Goal: Task Accomplishment & Management: Use online tool/utility

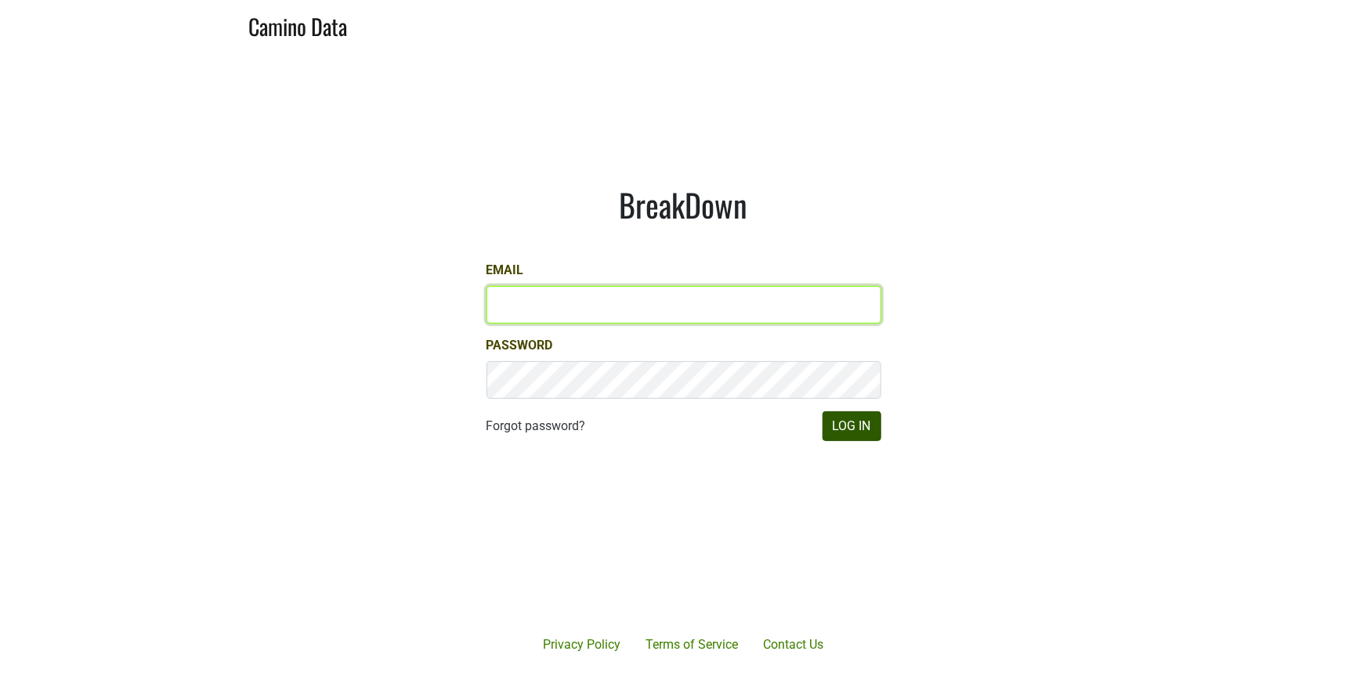
type input "natalie@poggiocosta.com"
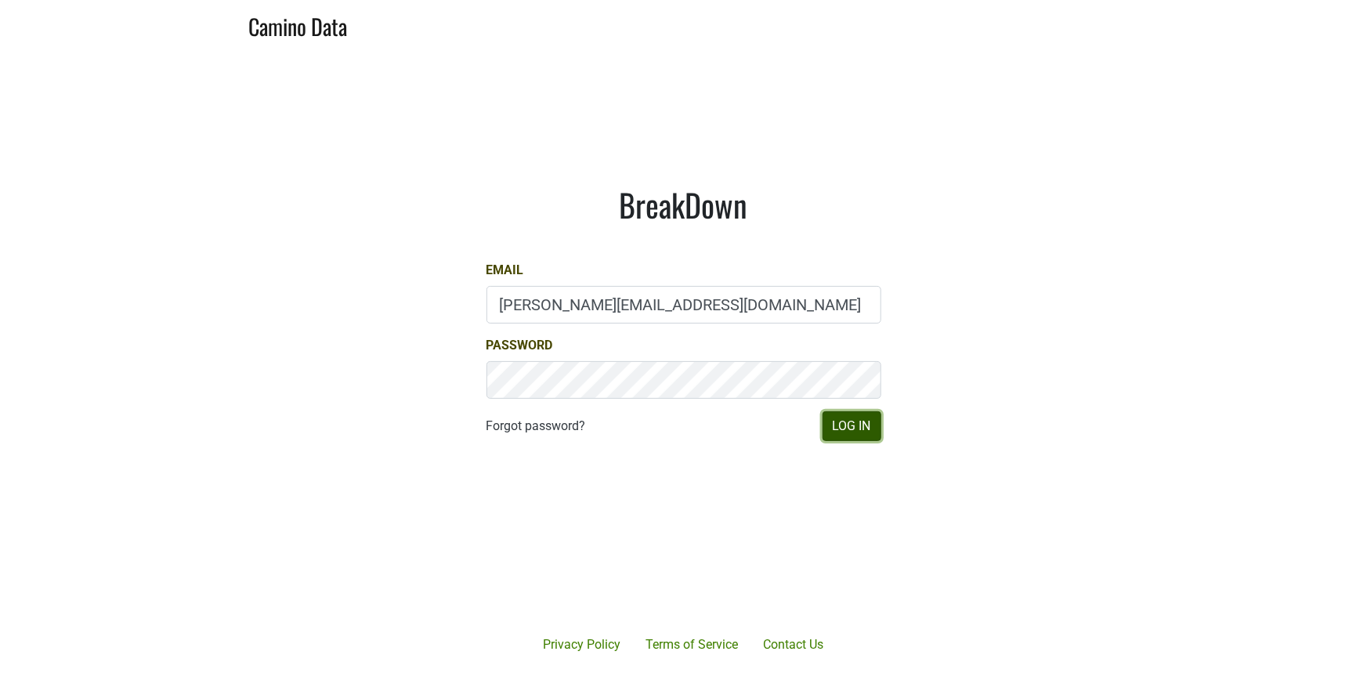
click at [847, 418] on button "Log In" at bounding box center [851, 426] width 59 height 30
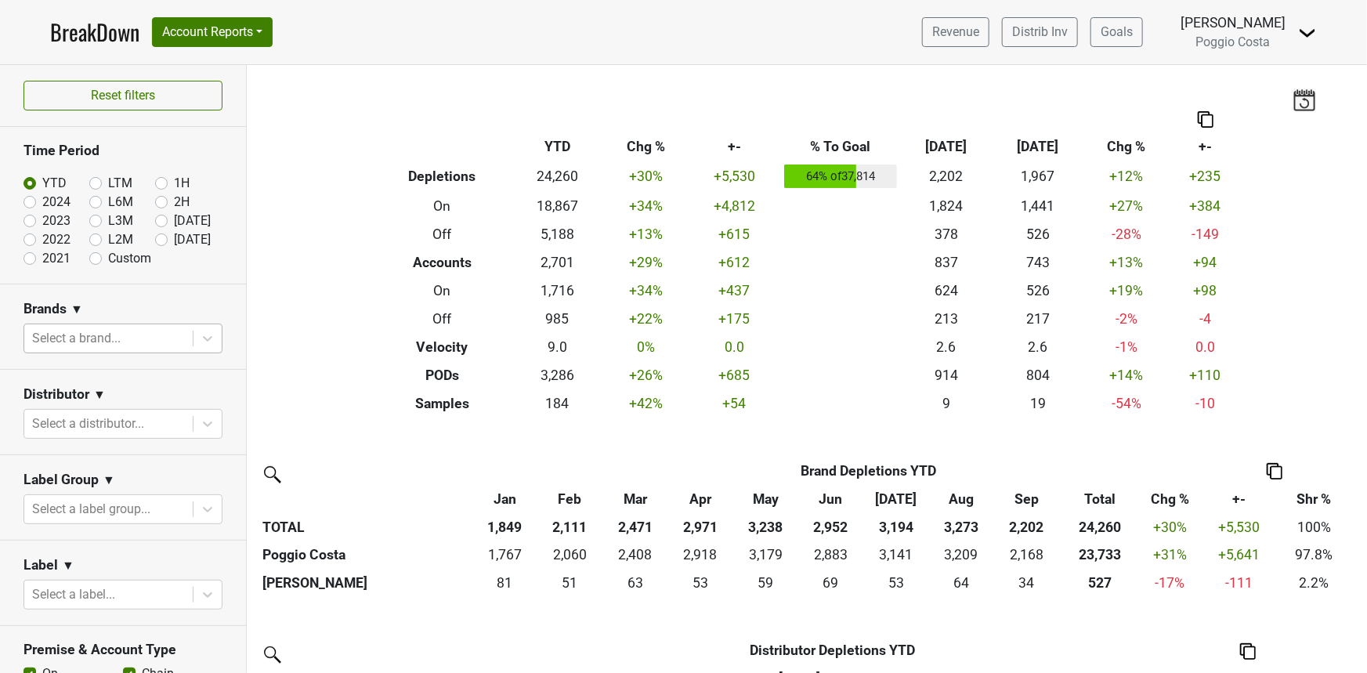
click at [43, 342] on div at bounding box center [108, 338] width 153 height 22
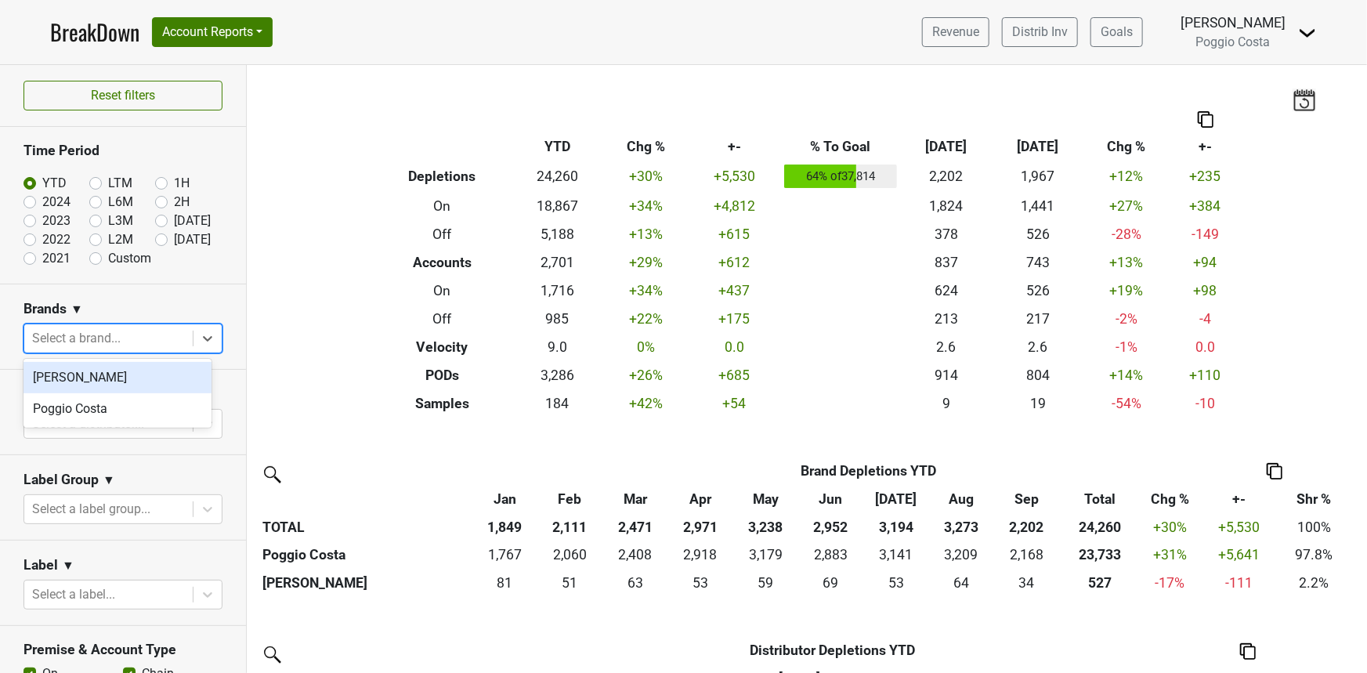
click at [42, 370] on div "[PERSON_NAME]" at bounding box center [117, 377] width 188 height 31
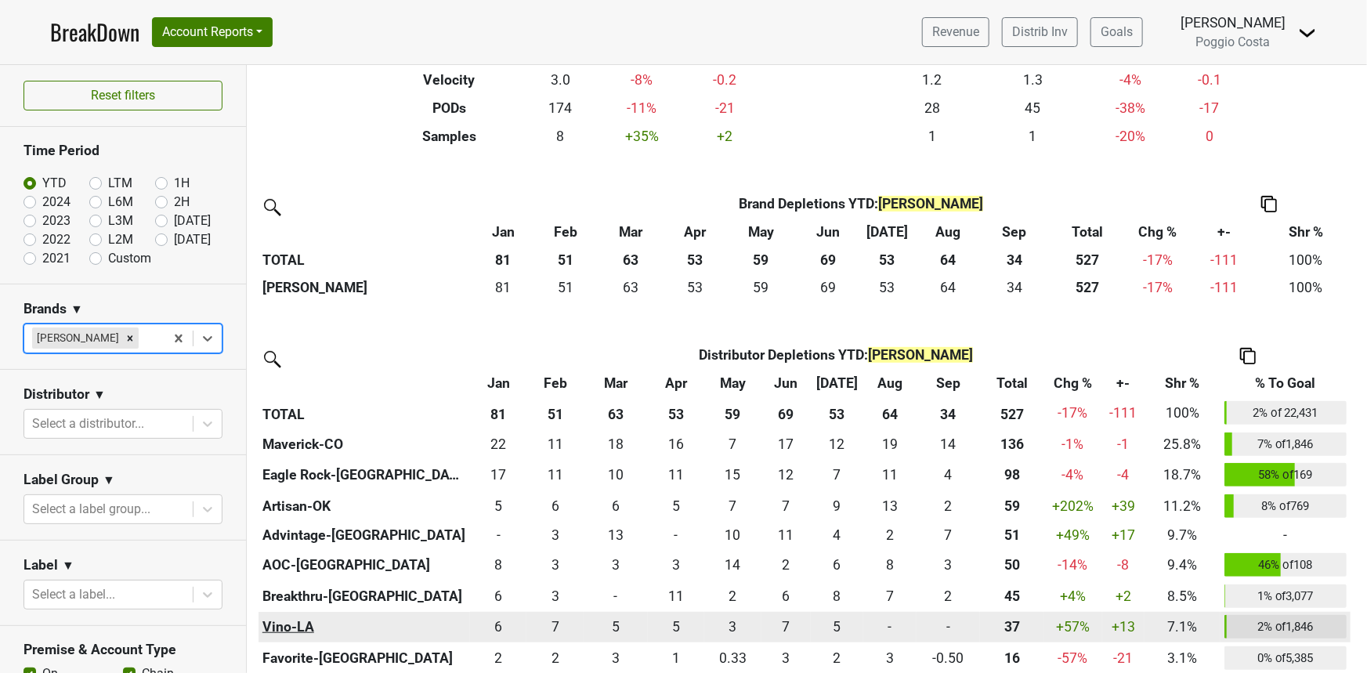
scroll to position [254, 0]
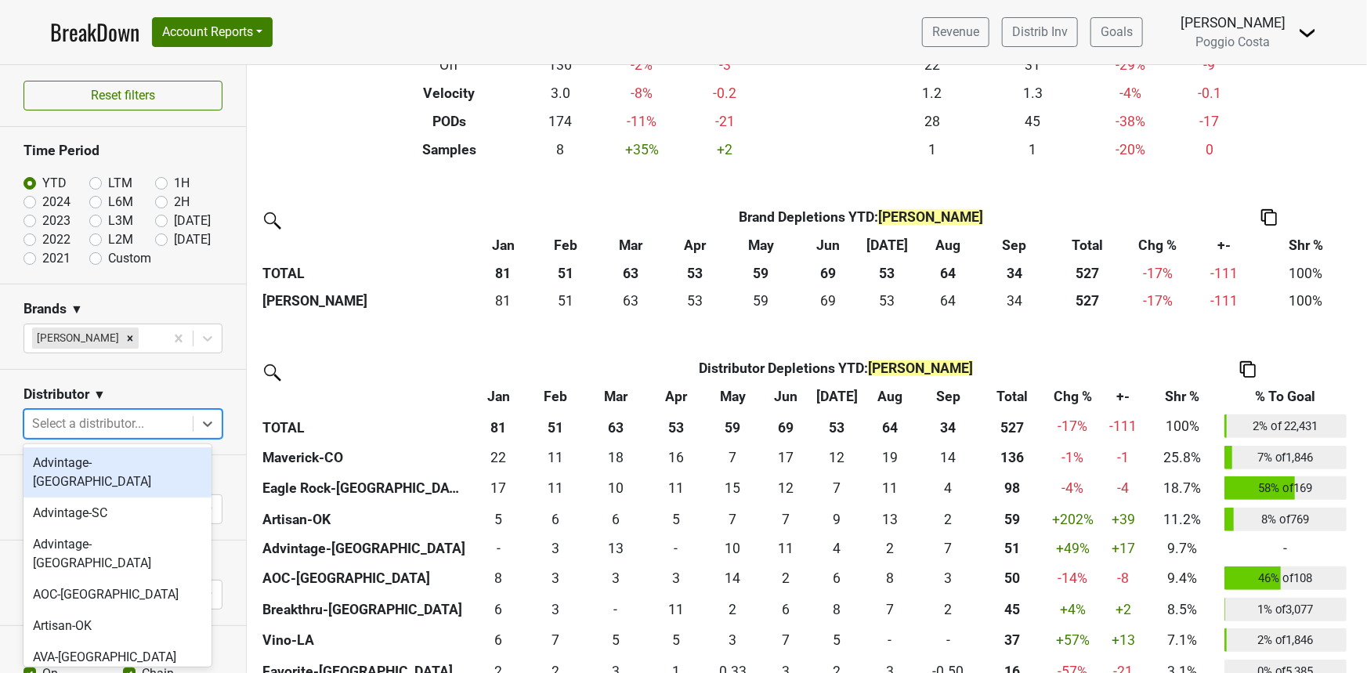
click at [93, 428] on div at bounding box center [108, 424] width 153 height 22
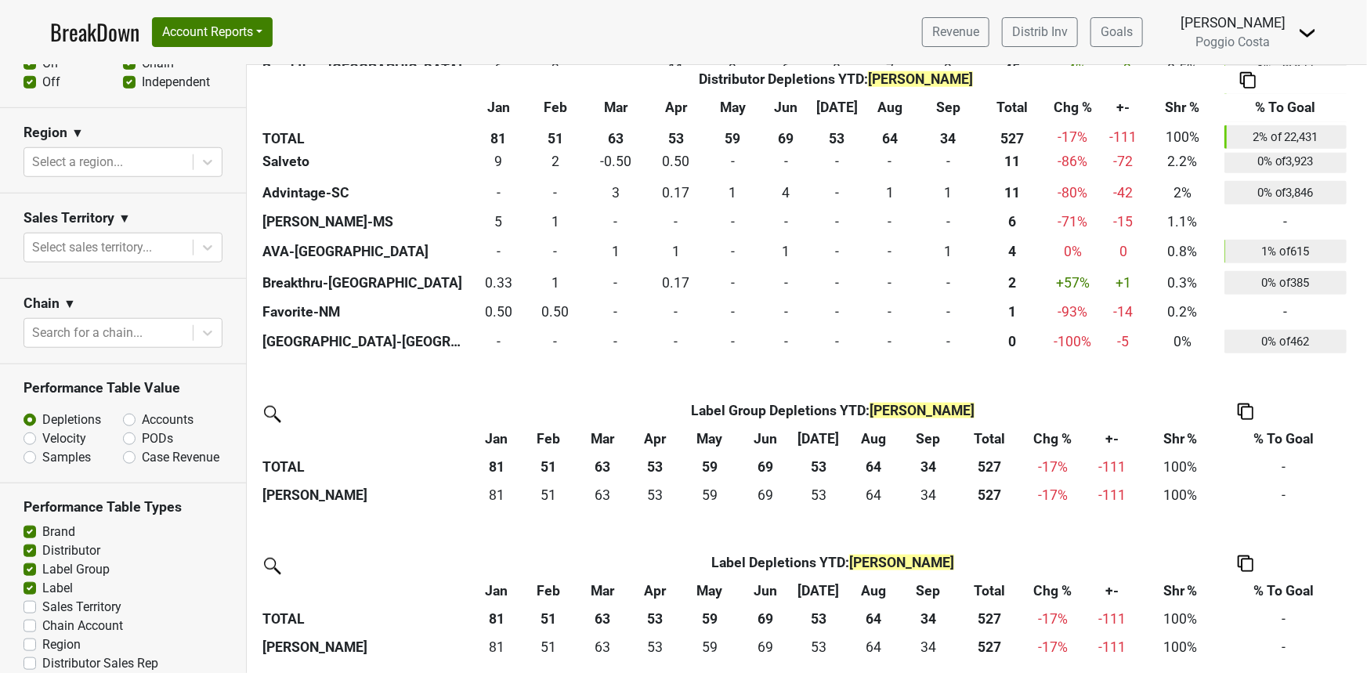
scroll to position [642, 0]
